Goal: Information Seeking & Learning: Learn about a topic

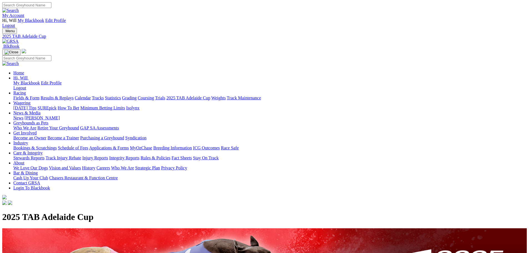
click at [19, 39] on img at bounding box center [10, 41] width 16 height 5
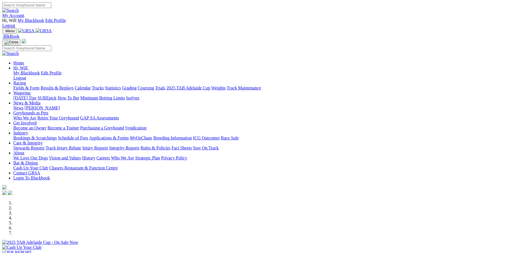
scroll to position [139, 0]
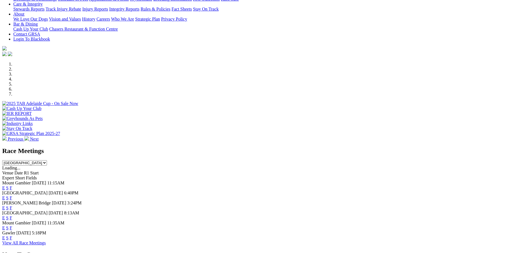
click at [5, 196] on link "E" at bounding box center [3, 198] width 3 height 5
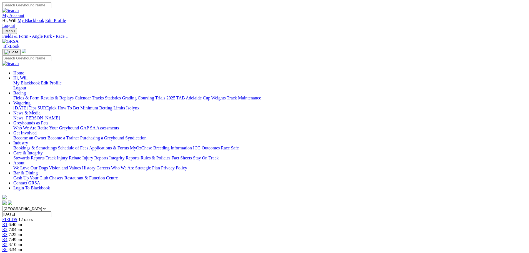
click at [17, 217] on link "FIELDS" at bounding box center [9, 219] width 15 height 5
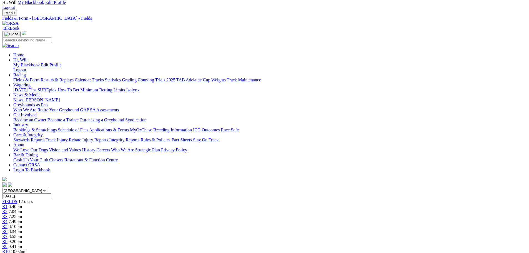
scroll to position [28, 0]
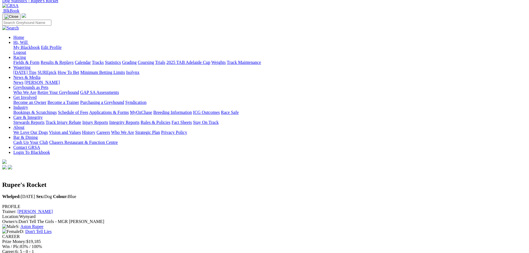
scroll to position [28, 0]
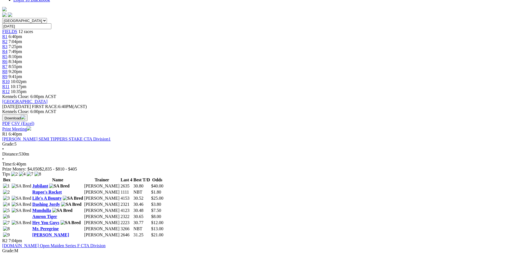
scroll to position [180, 0]
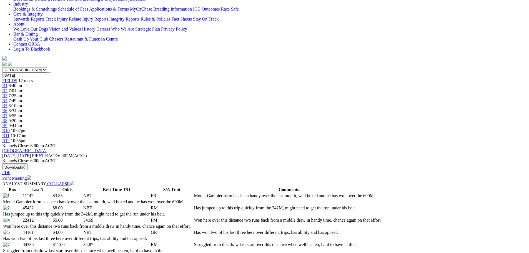
scroll to position [167, 0]
